Goal: Task Accomplishment & Management: Use online tool/utility

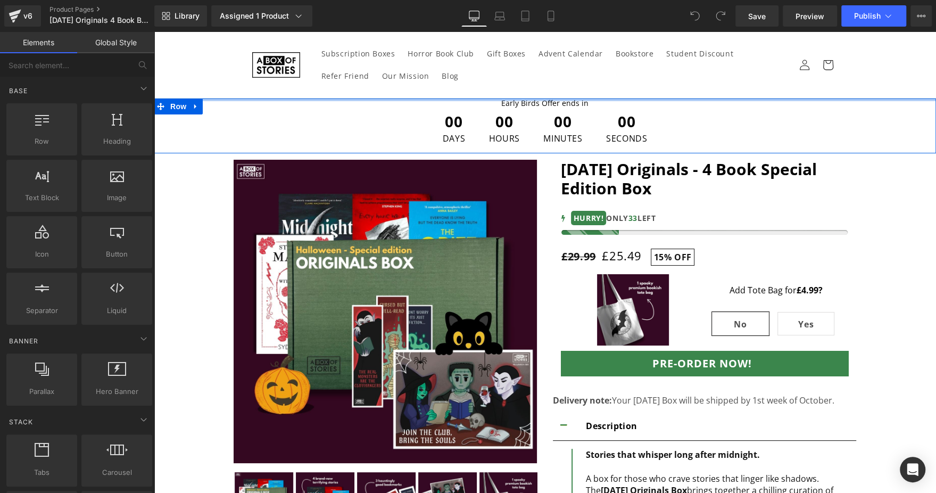
click at [526, 101] on div "Early Birds Offer ends in Text Block" at bounding box center [545, 103] width 782 height 10
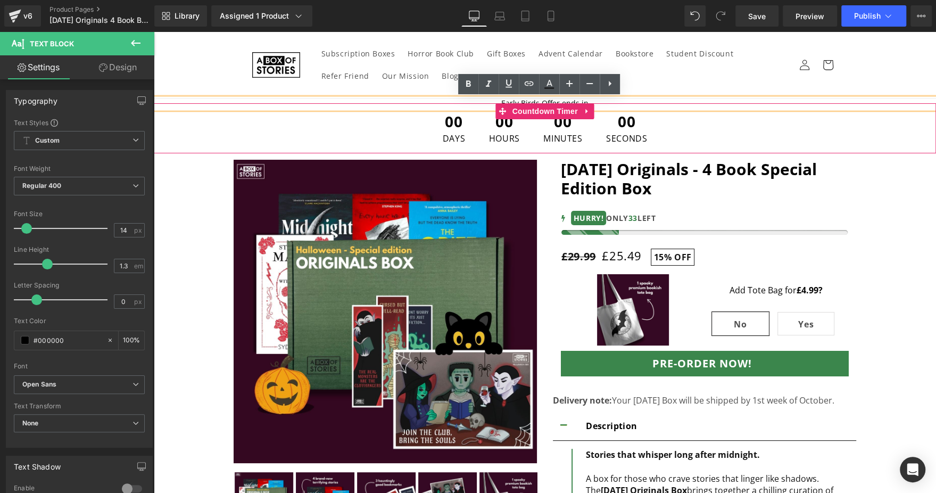
click at [496, 103] on span at bounding box center [503, 111] width 14 height 16
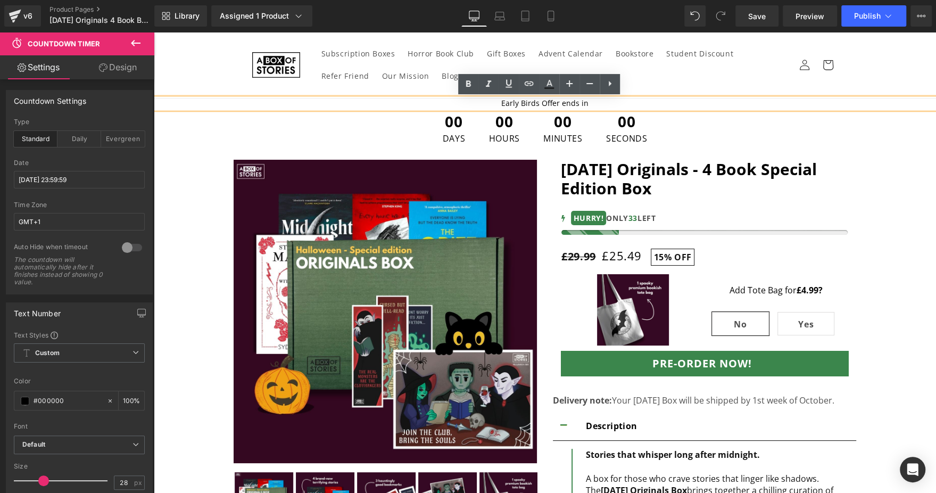
click at [614, 98] on div "Early Birds Offer ends in" at bounding box center [545, 103] width 782 height 10
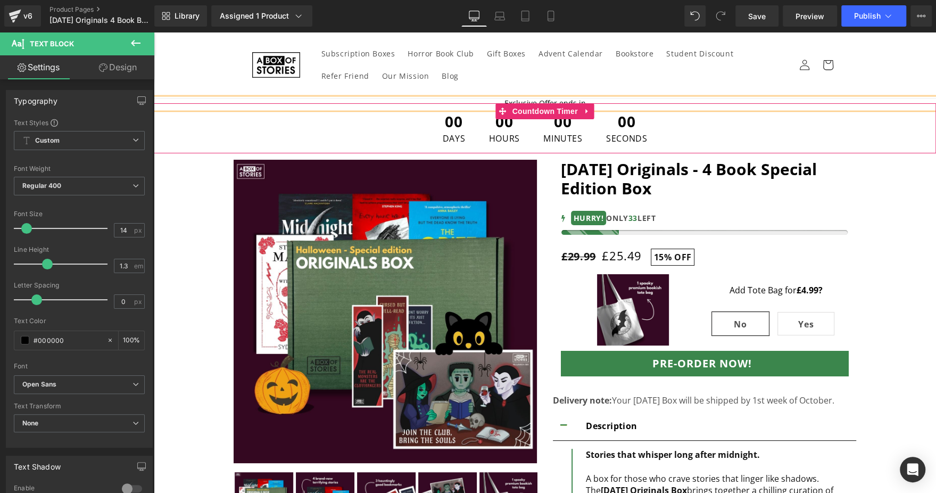
click at [543, 124] on span "00" at bounding box center [562, 124] width 39 height 20
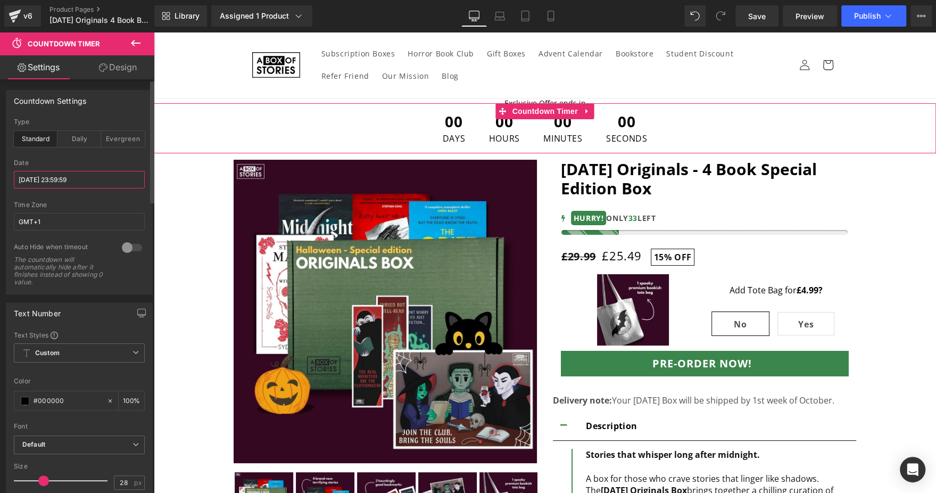
click at [115, 181] on input "[DATE] 23:59:59" at bounding box center [79, 180] width 131 height 18
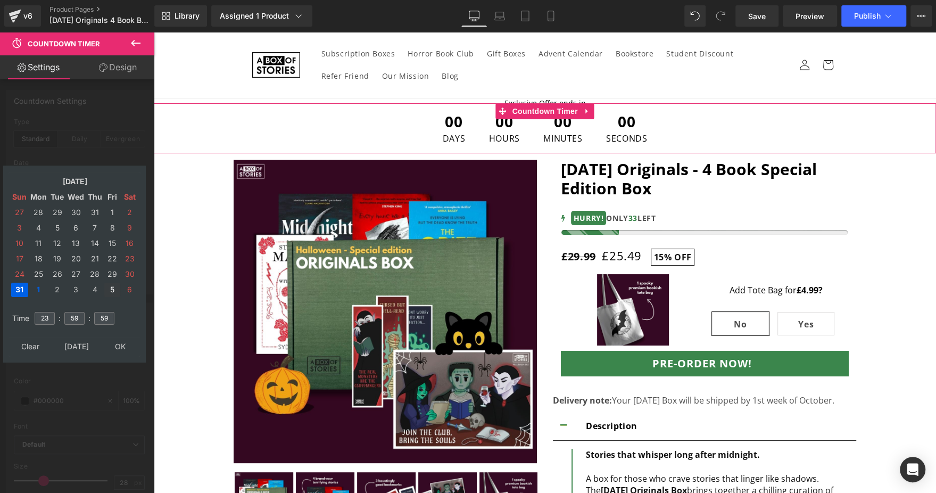
click at [109, 288] on td "5" at bounding box center [112, 290] width 16 height 14
type input "2025/09/05 23:59:59"
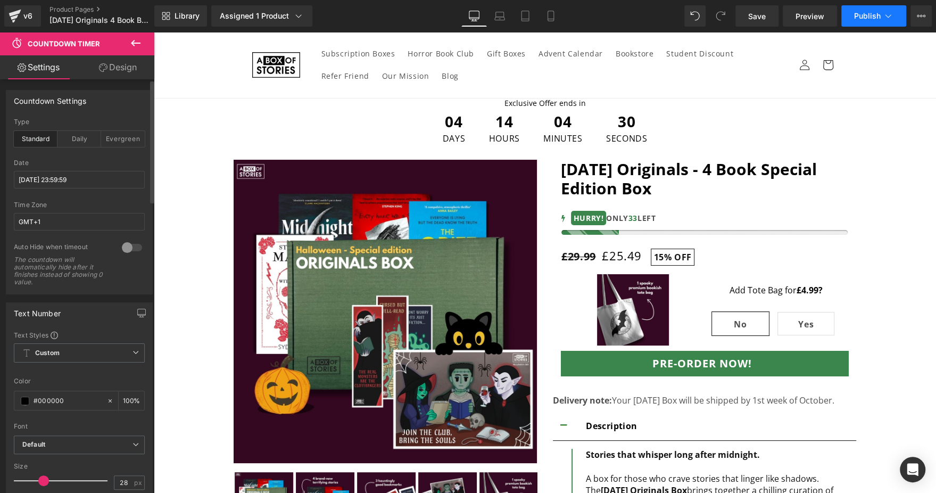
click at [864, 11] on button "Publish" at bounding box center [873, 15] width 65 height 21
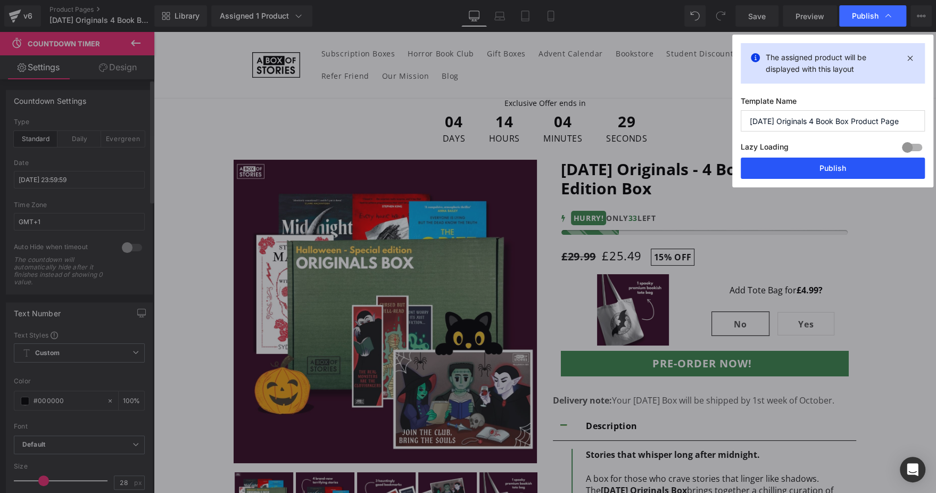
click at [779, 175] on button "Publish" at bounding box center [833, 168] width 184 height 21
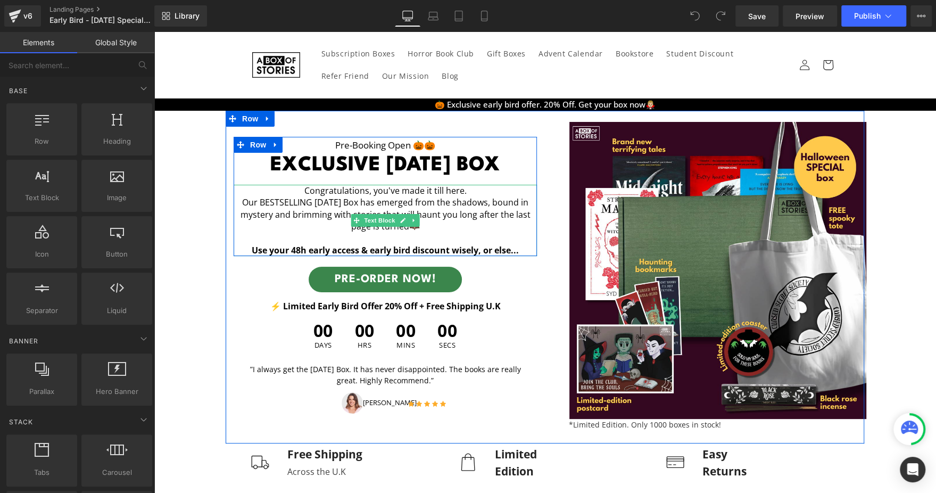
click at [335, 252] on strong "Use your 48h early access & early bird discount wisely, or else..." at bounding box center [385, 250] width 267 height 12
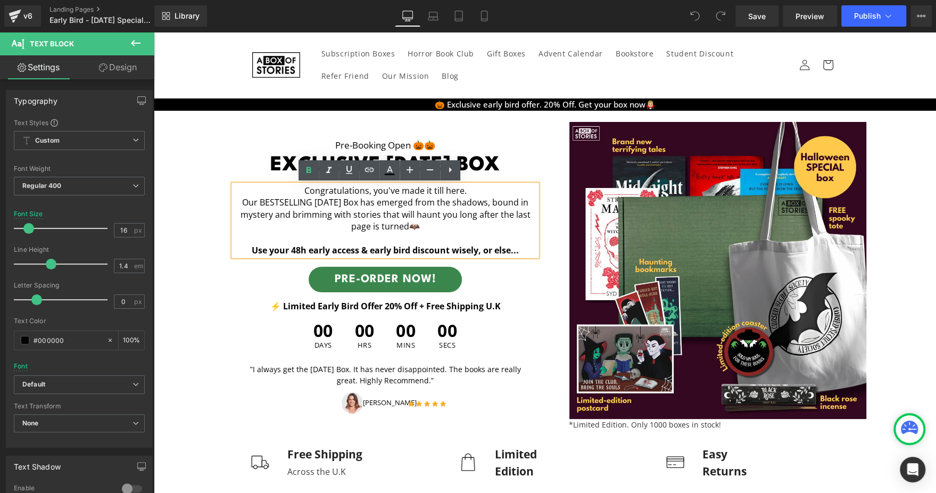
click at [335, 252] on strong "Use your 48h early access & early bird discount wisely, or else..." at bounding box center [385, 250] width 267 height 12
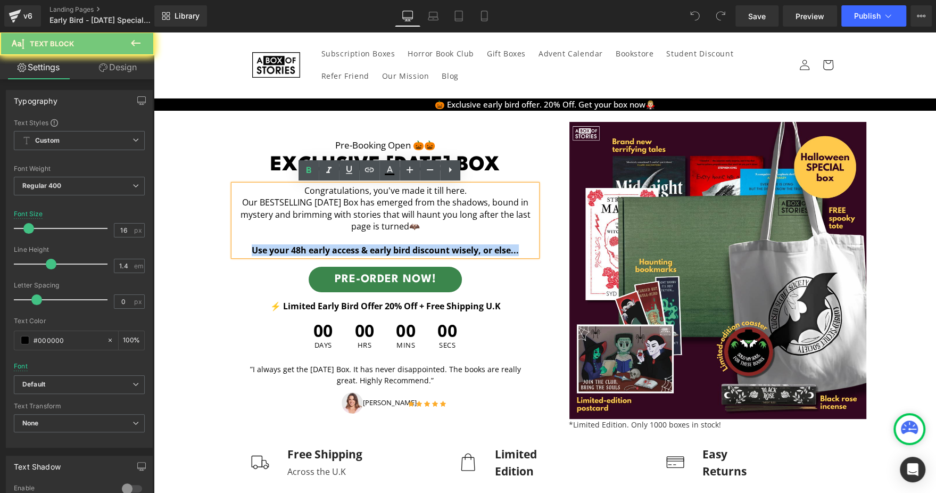
click at [335, 252] on strong "Use your 48h early access & early bird discount wisely, or else..." at bounding box center [385, 250] width 267 height 12
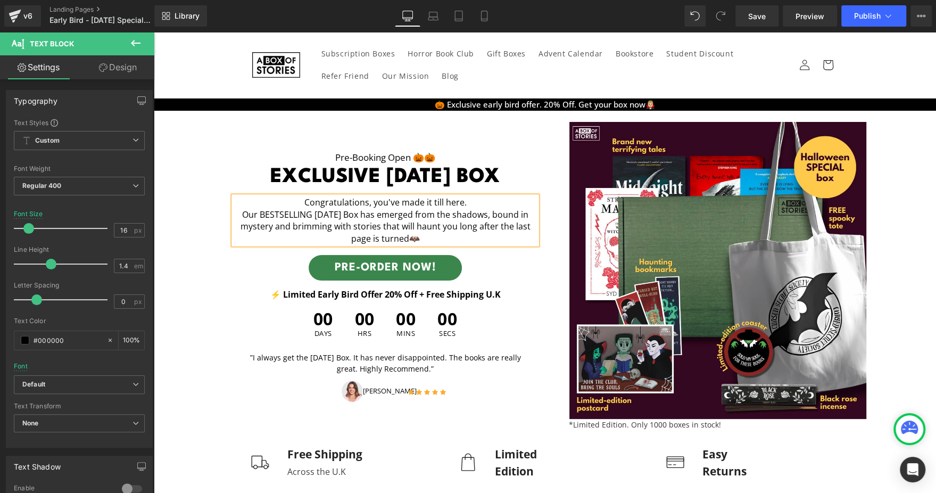
click at [199, 263] on div "Pre-booking open 🎃🎃 Text Block exclusive [DATE] box Heading Congratulations, yo…" at bounding box center [372, 276] width 346 height 309
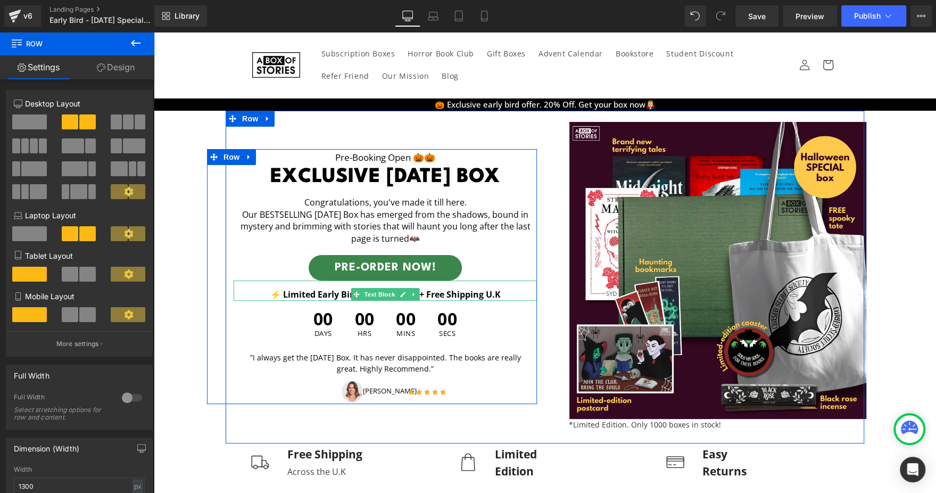
click at [333, 289] on b "⚡ Limited Early Bird Offer 20% Off + Free Shipping U.K" at bounding box center [385, 294] width 230 height 12
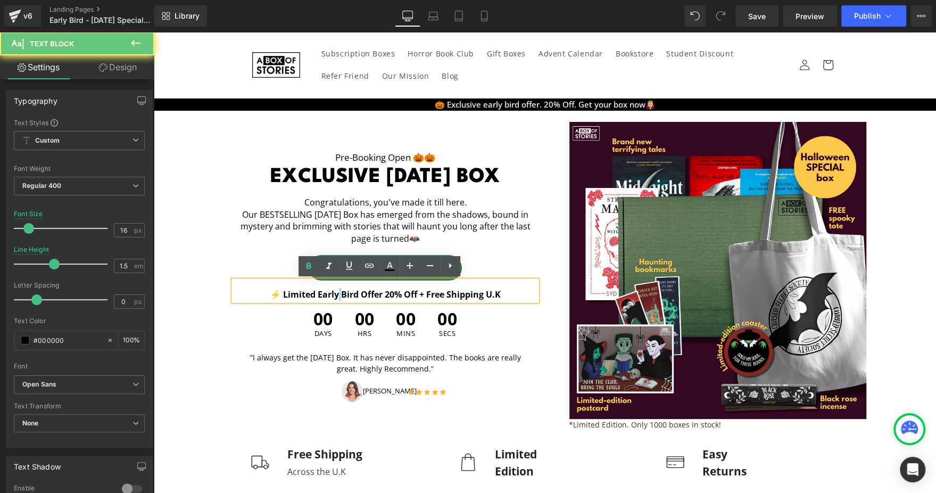
click at [333, 289] on b "⚡ Limited Early Bird Offer 20% Off + Free Shipping U.K" at bounding box center [385, 294] width 230 height 12
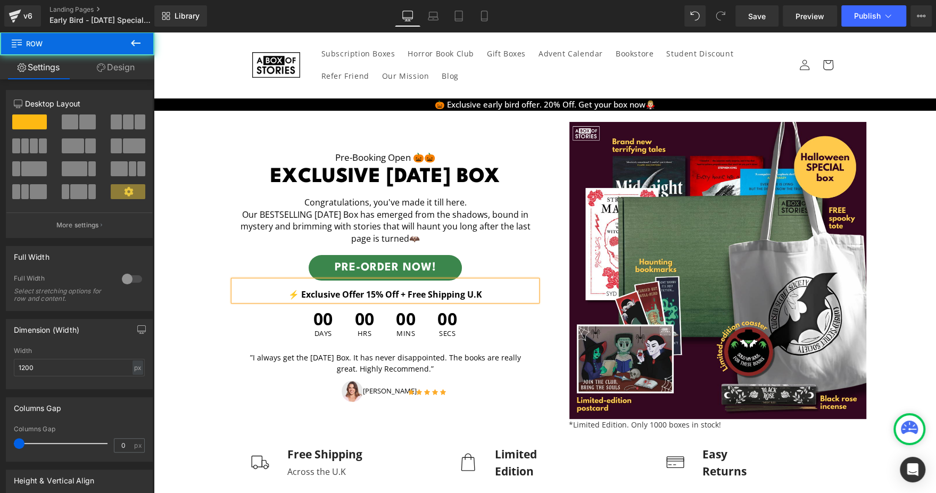
click at [214, 253] on div "Pre-booking open 🎃🎃 Text Block exclusive [DATE] box Heading Congratulations, yo…" at bounding box center [372, 276] width 330 height 255
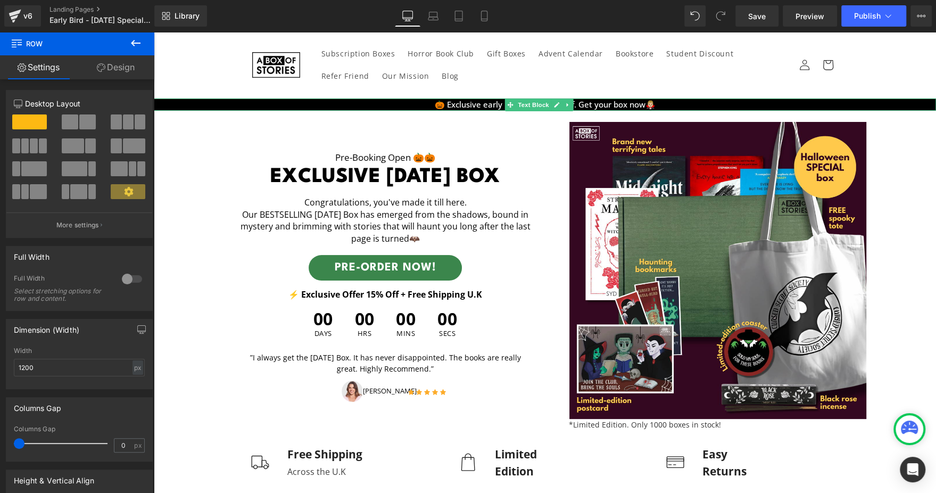
click at [501, 102] on p "🎃 Exclusive early bird offer. 20% Off. Get your box now🧛🏼‍♂️" at bounding box center [545, 104] width 782 height 12
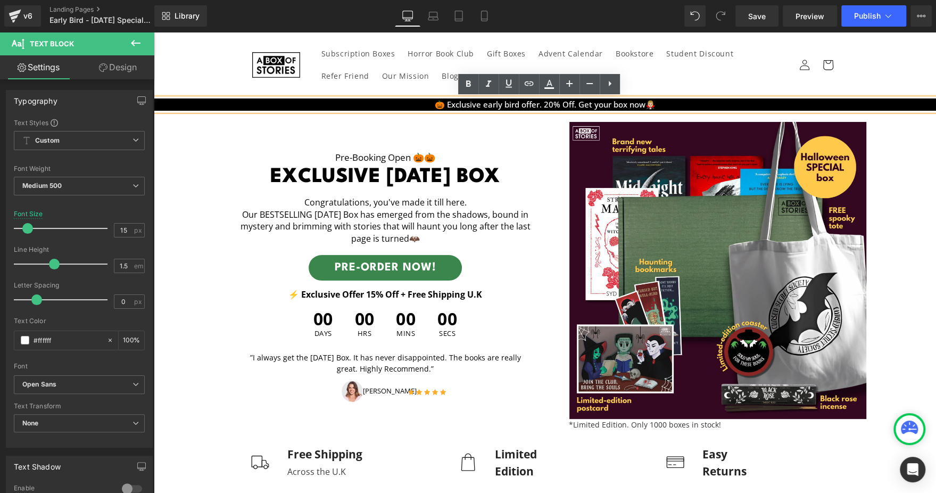
click at [501, 102] on p "🎃 Exclusive early bird offer. 20% Off. Get your box now🧛🏼‍♂️" at bounding box center [545, 104] width 782 height 12
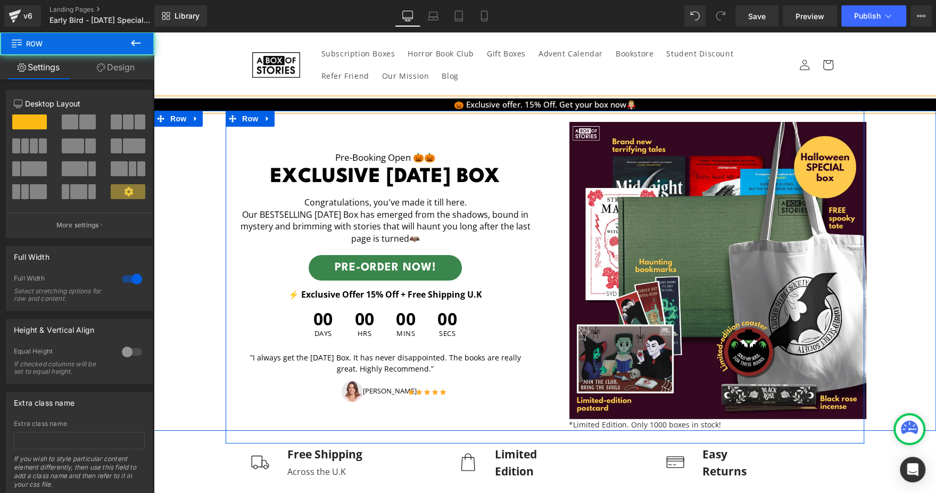
click at [905, 175] on div "Pre-booking open 🎃🎃 Text Block exclusive [DATE] box Heading Congratulations, yo…" at bounding box center [545, 271] width 782 height 320
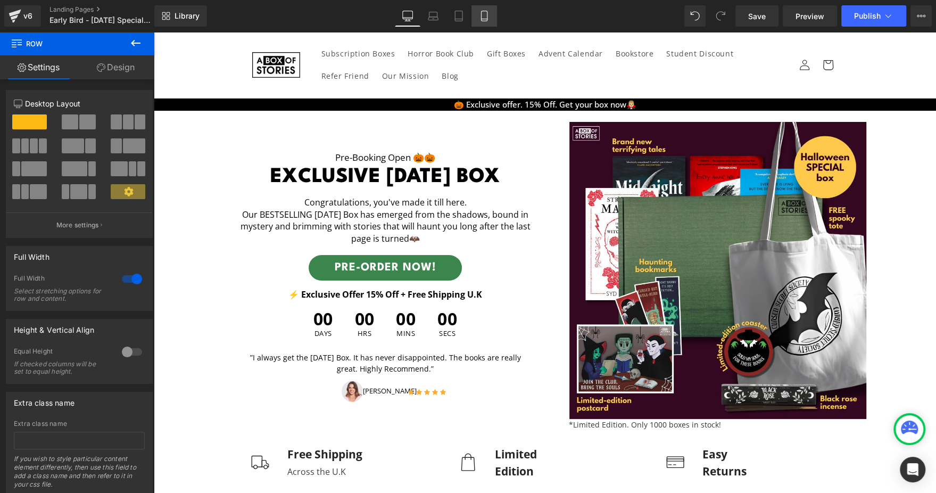
click at [483, 16] on icon at bounding box center [484, 16] width 11 height 11
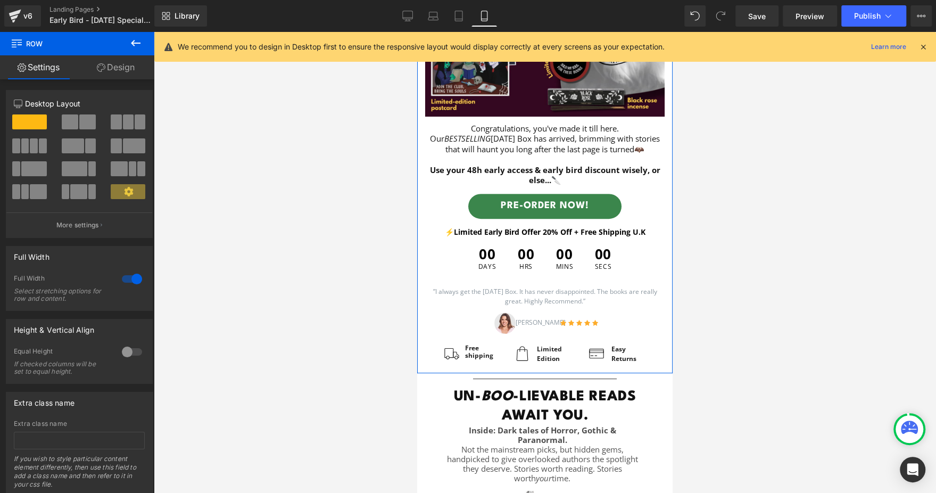
scroll to position [246, 0]
click at [488, 172] on strong "Use your 48h early access & early bird discount wisely, or else...🔪" at bounding box center [545, 174] width 230 height 21
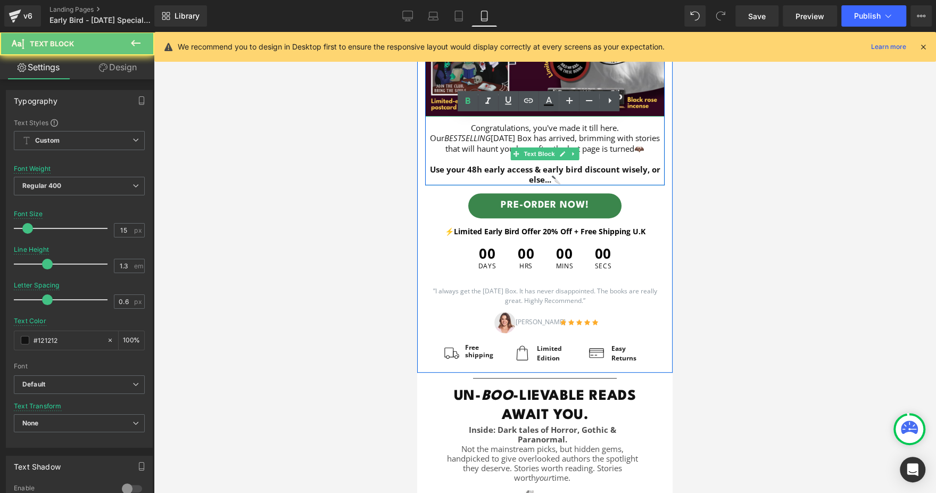
click at [488, 172] on strong "Use your 48h early access & early bird discount wisely, or else...🔪" at bounding box center [545, 174] width 230 height 21
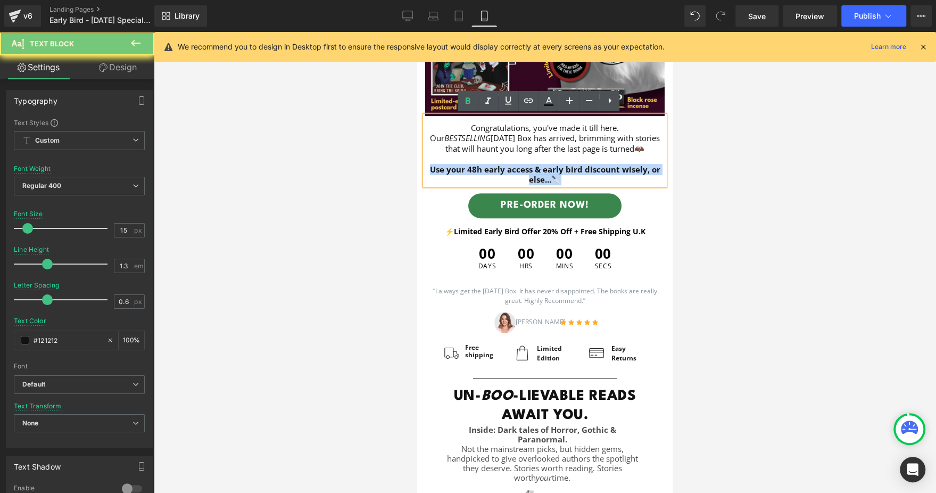
click at [488, 172] on strong "Use your 48h early access & early bird discount wisely, or else...🔪" at bounding box center [545, 174] width 230 height 21
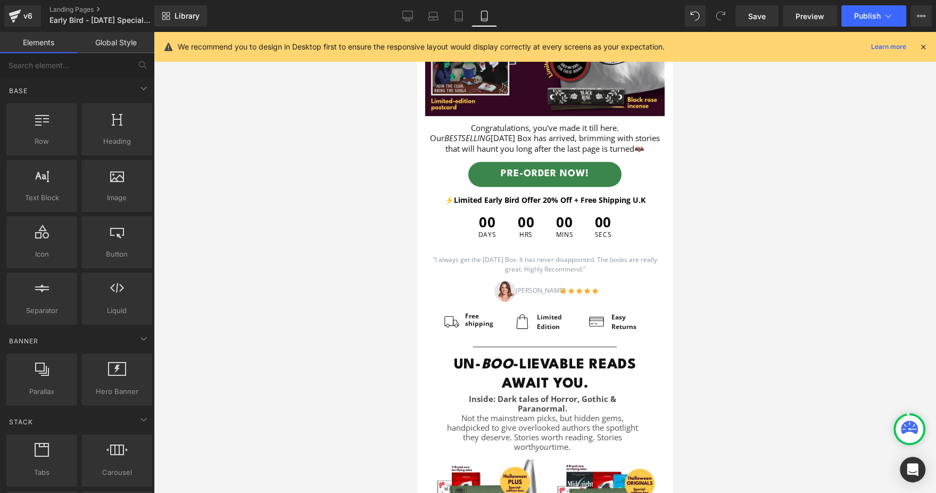
click at [785, 227] on div at bounding box center [545, 262] width 782 height 461
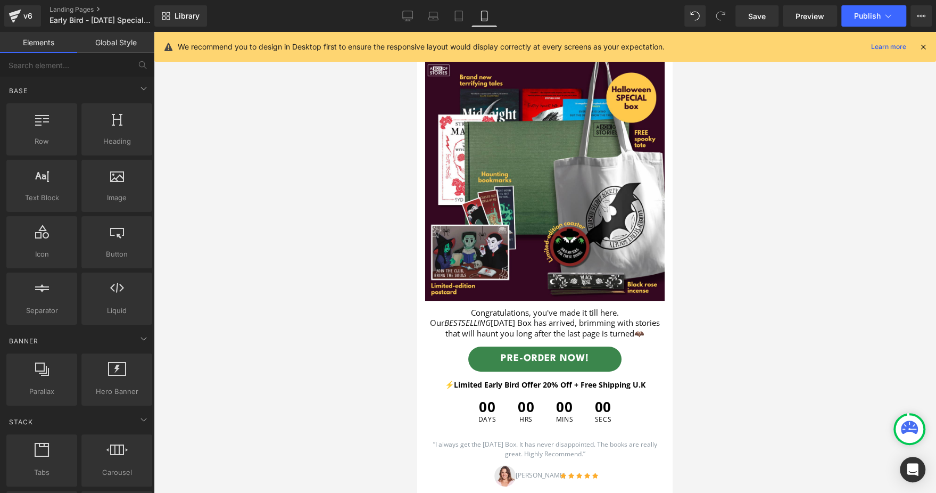
scroll to position [60, 0]
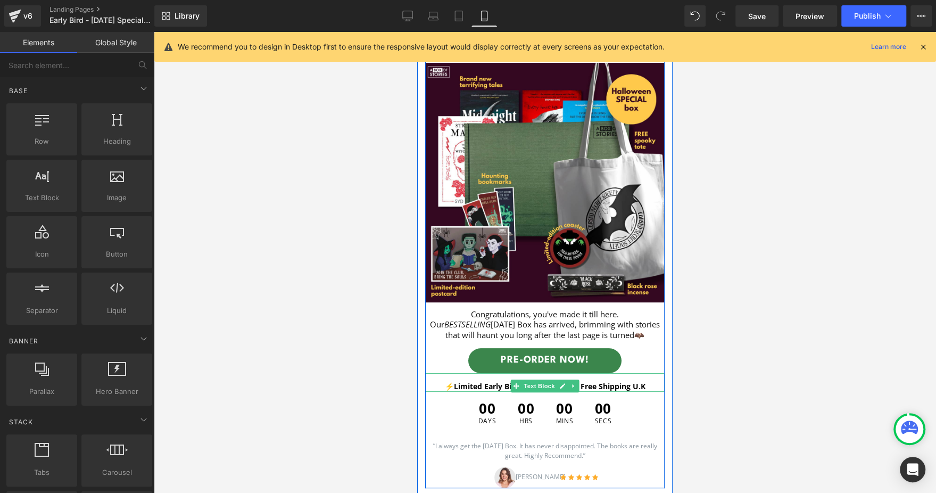
click at [494, 386] on b "⚡Limited Early Bird Offer 20% Off + Free Shipping U.K" at bounding box center [545, 386] width 201 height 10
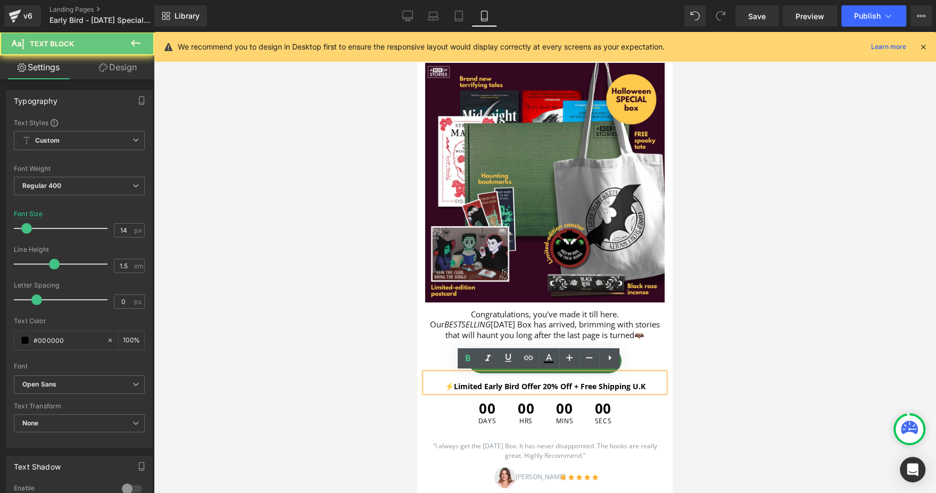
click at [494, 386] on b "⚡Limited Early Bird Offer 20% Off + Free Shipping U.K" at bounding box center [545, 386] width 201 height 10
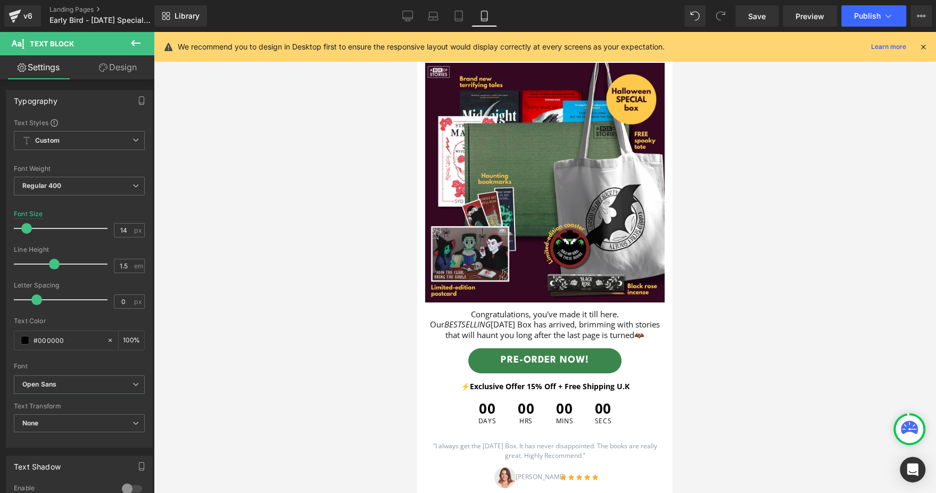
click at [761, 299] on div at bounding box center [545, 262] width 782 height 461
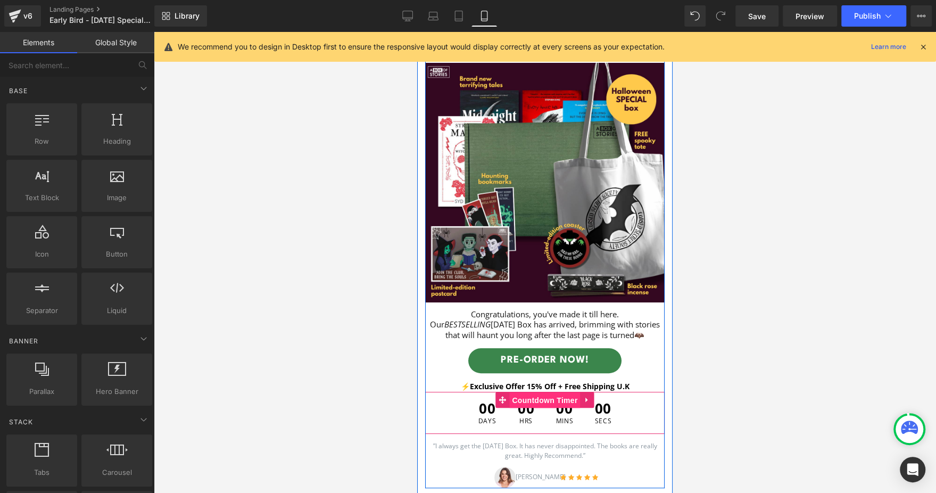
click at [531, 406] on span "Countdown Timer" at bounding box center [544, 400] width 71 height 16
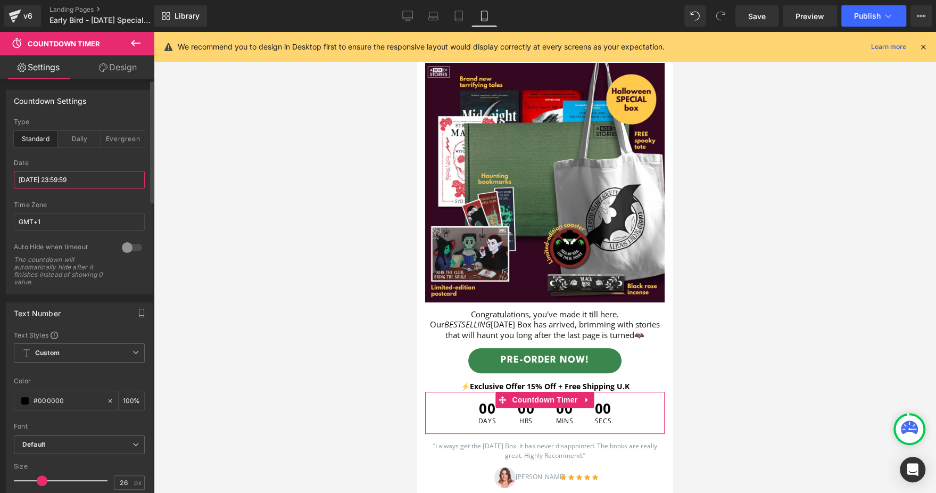
click at [137, 177] on input "[DATE] 23:59:59" at bounding box center [79, 180] width 131 height 18
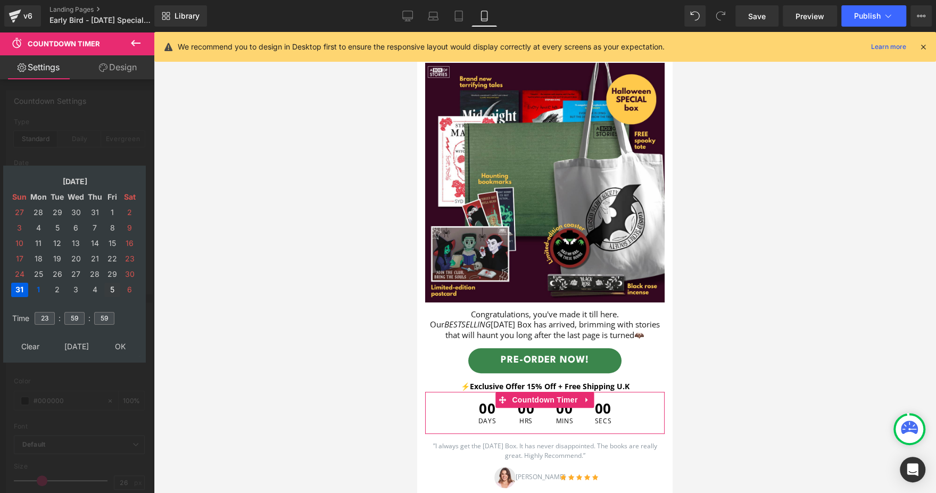
click at [111, 288] on td "5" at bounding box center [112, 290] width 16 height 14
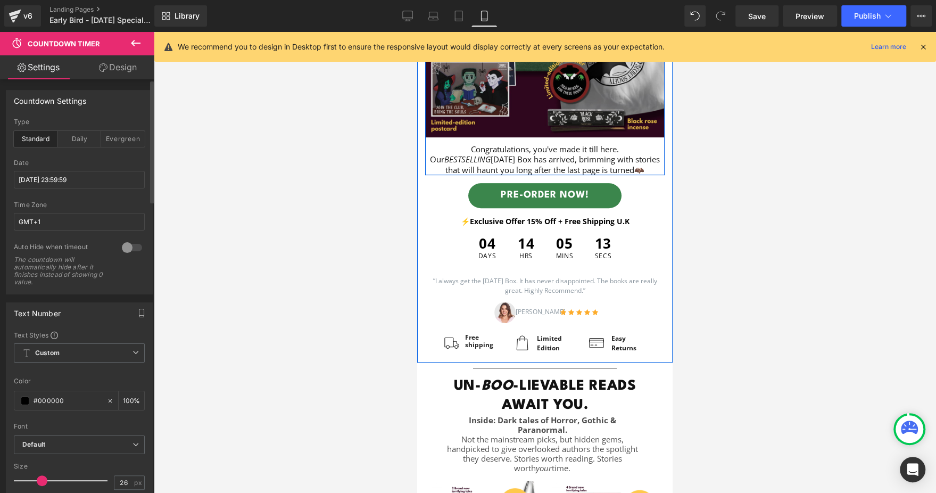
scroll to position [227, 0]
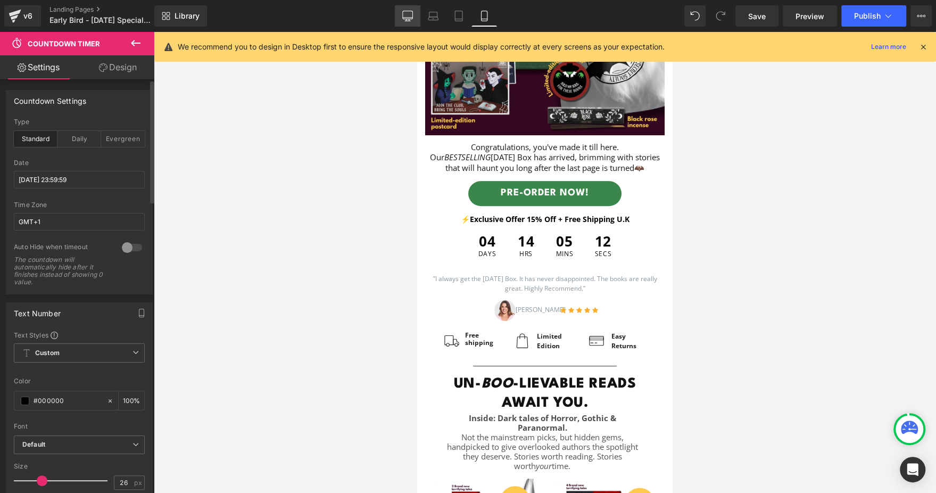
click at [411, 21] on link "Desktop" at bounding box center [408, 15] width 26 height 21
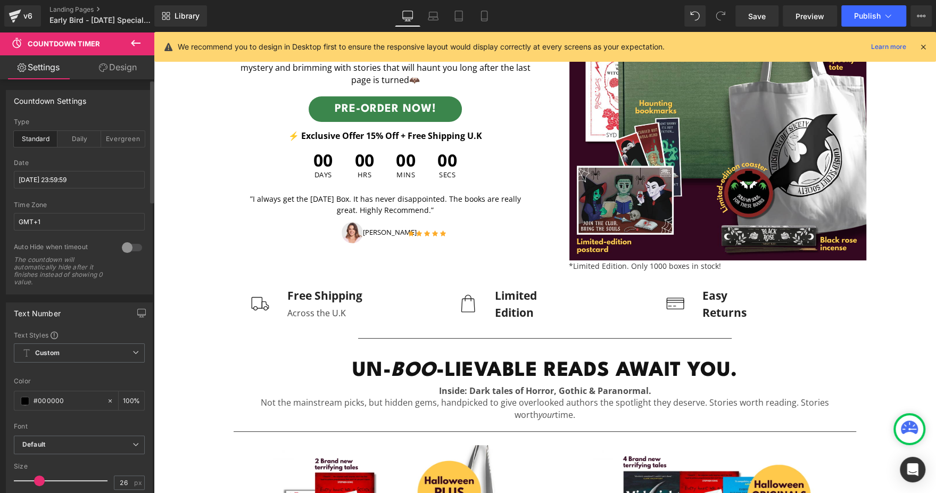
scroll to position [159, 0]
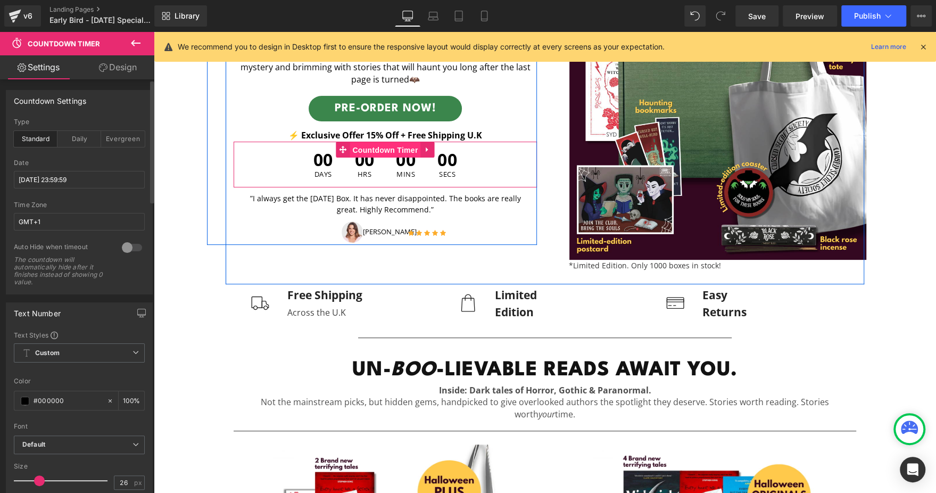
click at [385, 145] on span "Countdown Timer" at bounding box center [385, 150] width 71 height 16
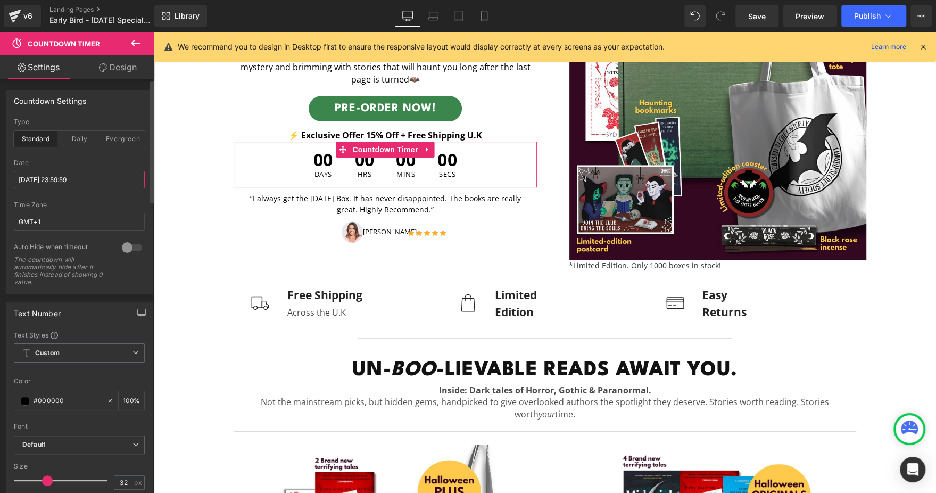
click at [127, 180] on input "[DATE] 23:59:59" at bounding box center [79, 180] width 131 height 18
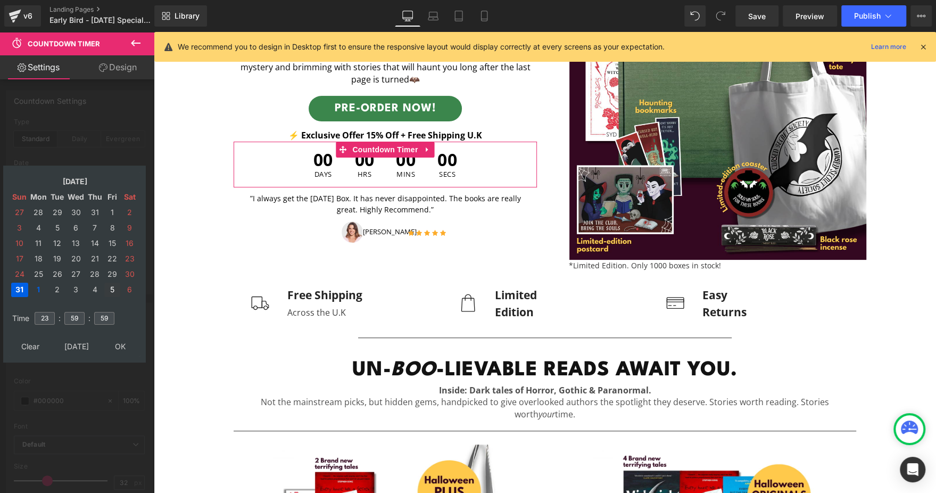
click at [110, 288] on td "5" at bounding box center [112, 290] width 16 height 14
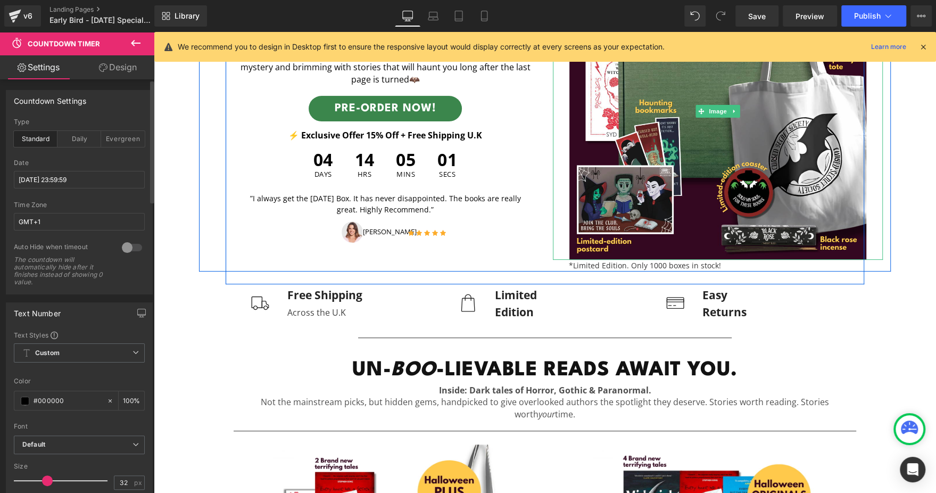
scroll to position [0, 0]
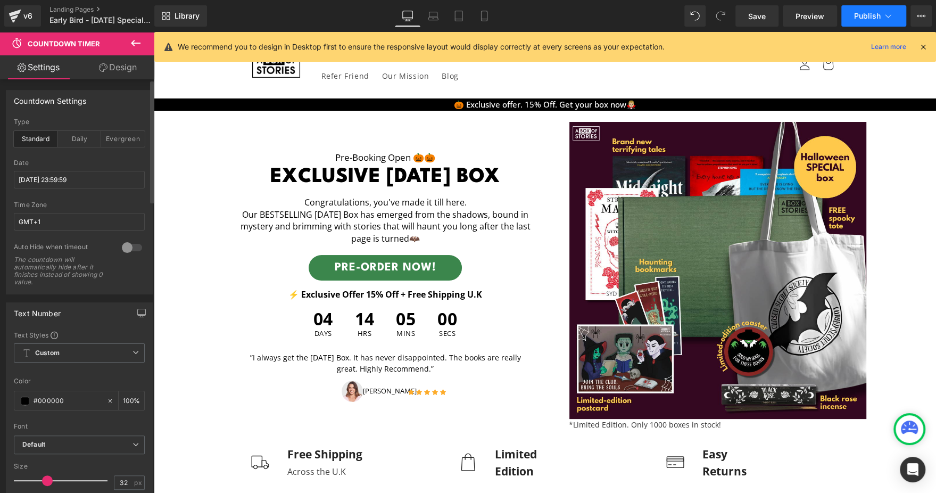
click at [870, 20] on button "Publish" at bounding box center [873, 15] width 65 height 21
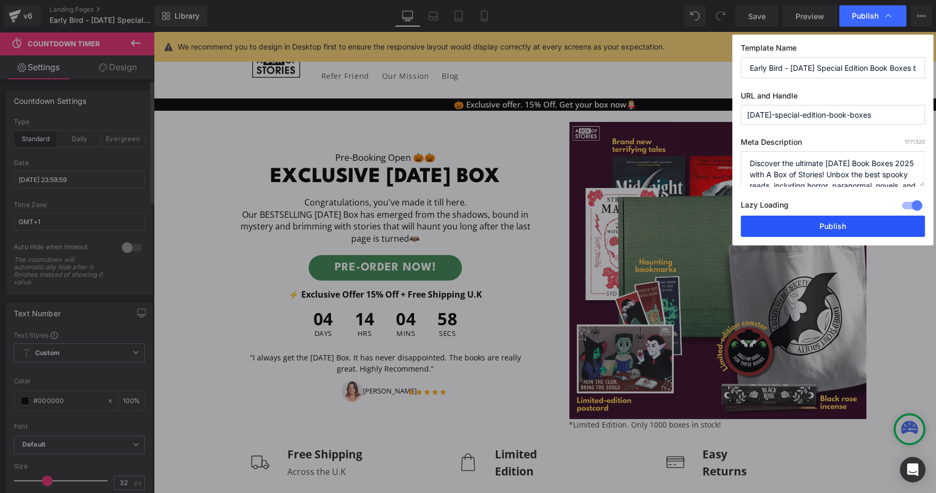
click at [799, 228] on button "Publish" at bounding box center [833, 226] width 184 height 21
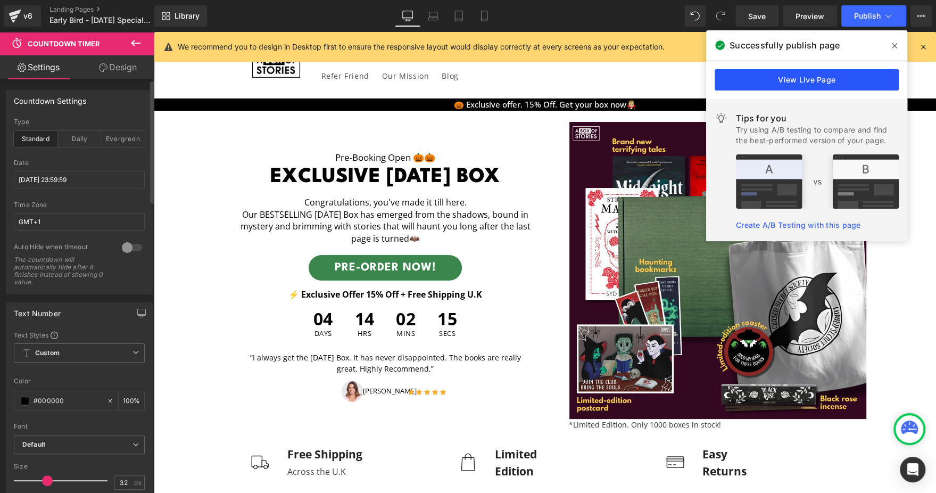
click at [831, 80] on link "View Live Page" at bounding box center [807, 79] width 184 height 21
